Goal: Connect with others: Connect with others

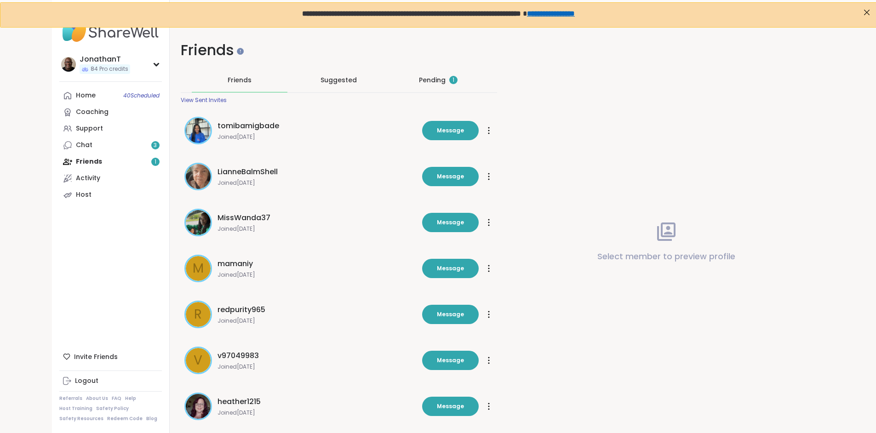
click at [425, 78] on div "Pending 1" at bounding box center [438, 79] width 39 height 9
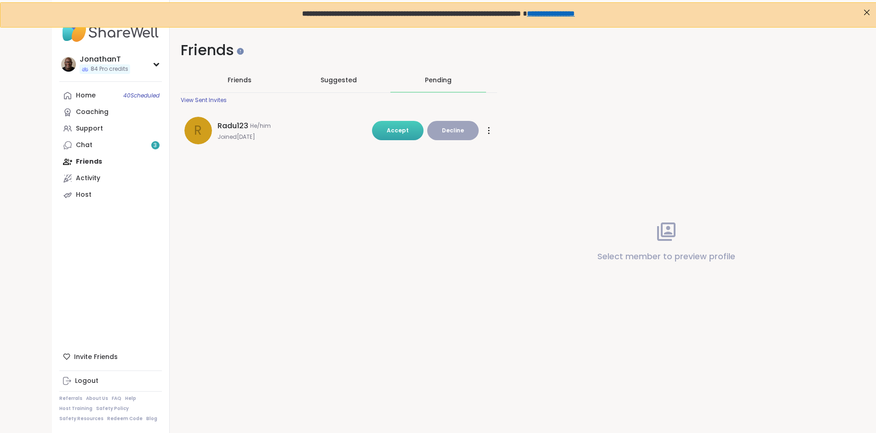
click at [397, 126] on span "Accept" at bounding box center [398, 130] width 22 height 8
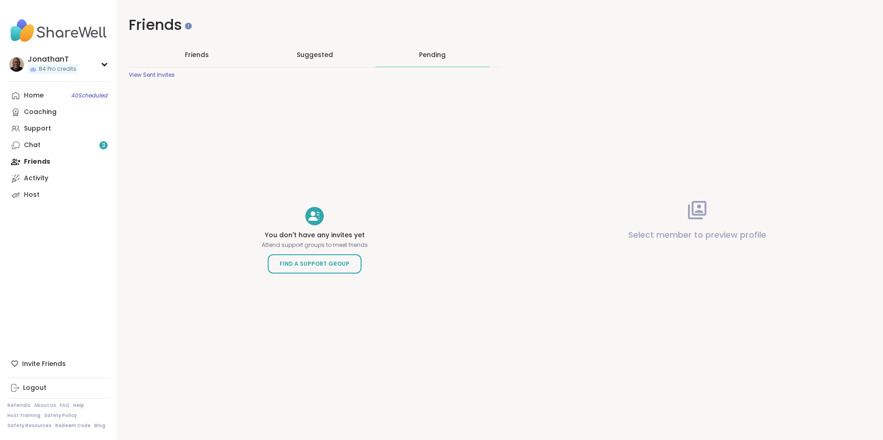
click at [71, 30] on img at bounding box center [58, 31] width 103 height 32
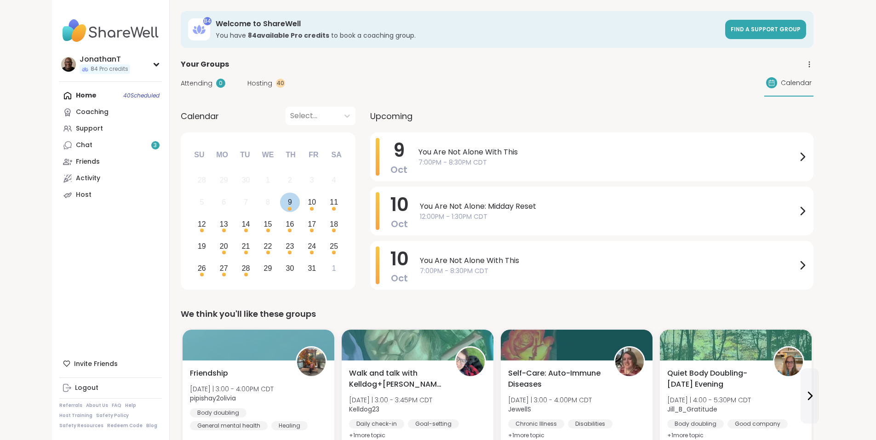
click at [288, 205] on div "9" at bounding box center [290, 202] width 4 height 12
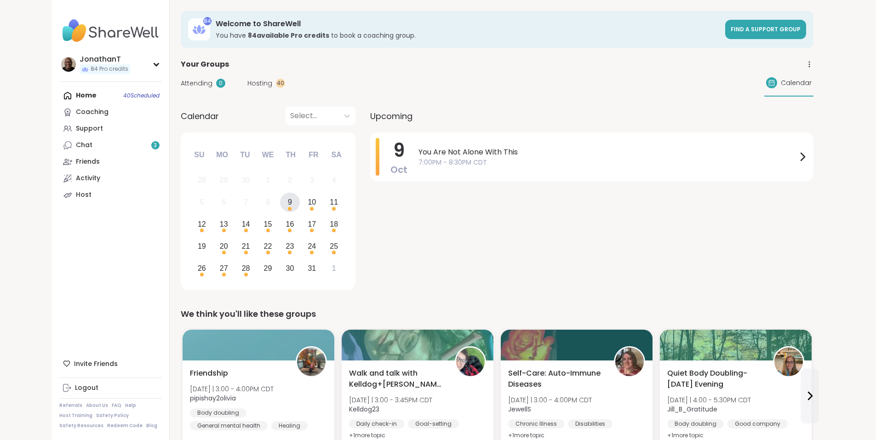
click at [288, 204] on div "9" at bounding box center [290, 202] width 4 height 12
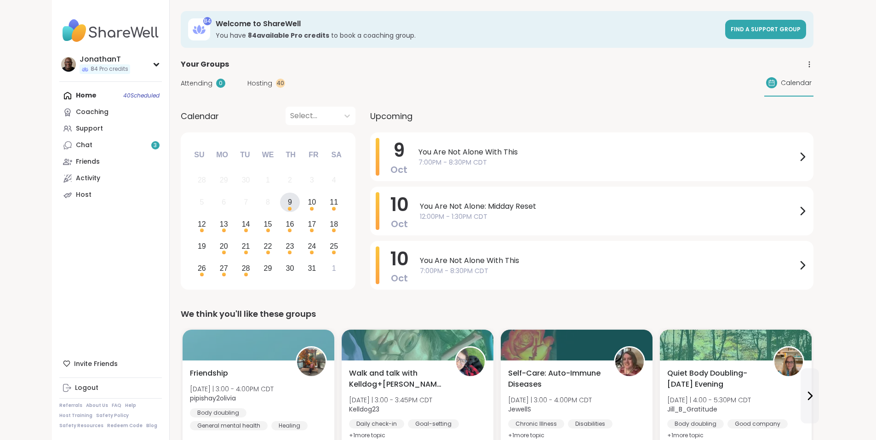
click at [288, 204] on div "9" at bounding box center [290, 202] width 4 height 12
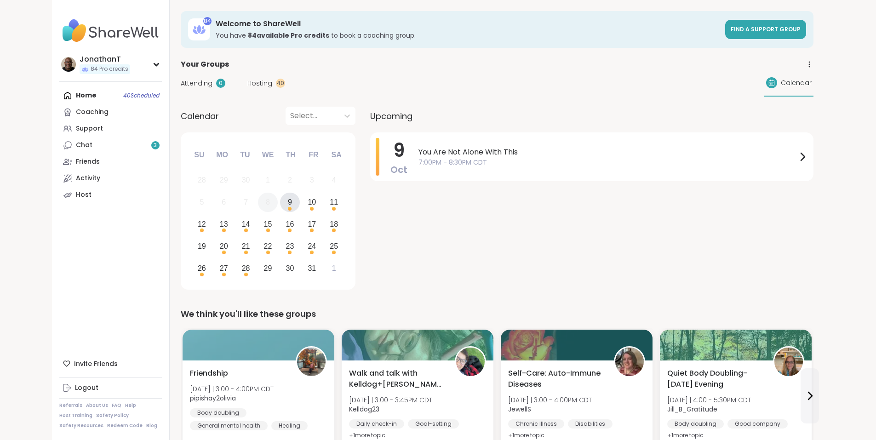
click at [266, 204] on div "8" at bounding box center [268, 202] width 4 height 12
click at [280, 205] on div "9" at bounding box center [290, 203] width 20 height 20
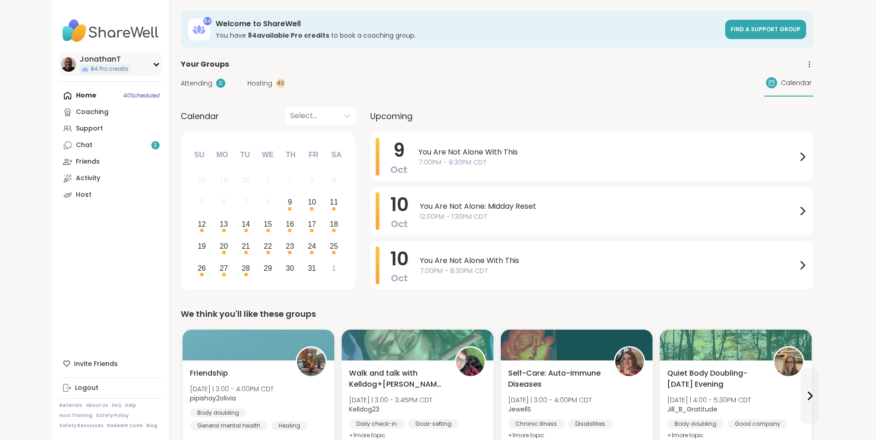
click at [80, 59] on div "JonathanT" at bounding box center [105, 59] width 51 height 10
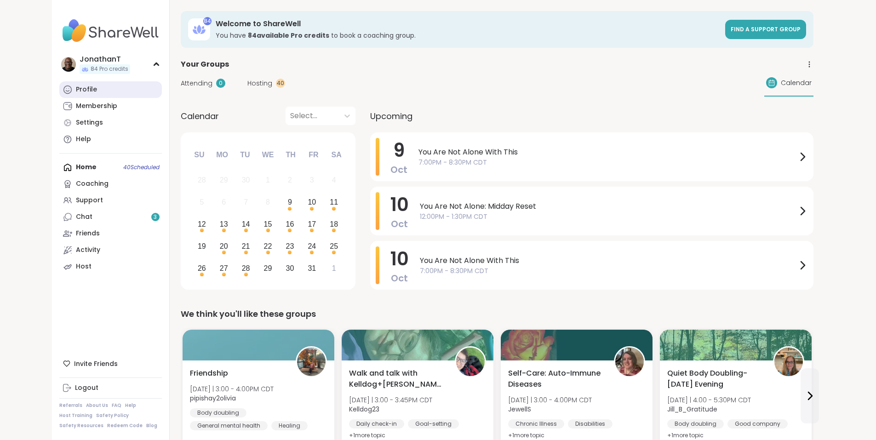
click at [76, 92] on div "Profile" at bounding box center [86, 89] width 21 height 9
